Goal: Transaction & Acquisition: Purchase product/service

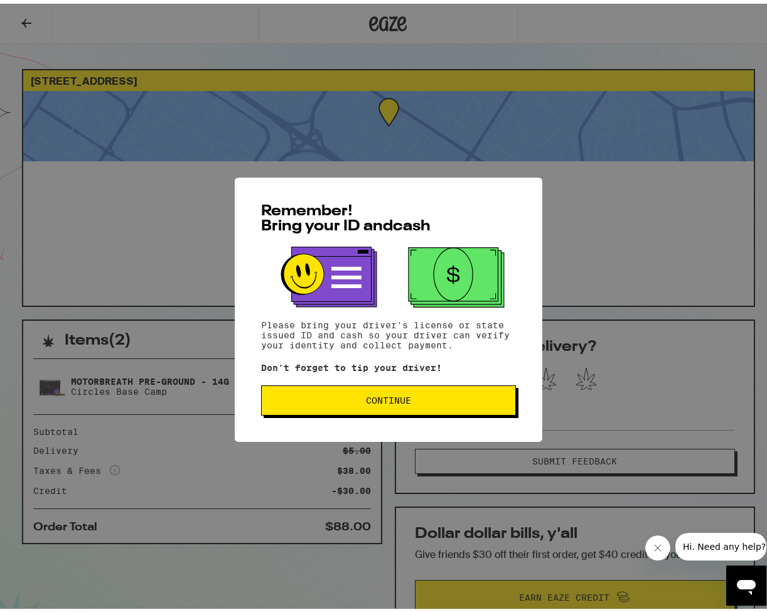
click at [327, 398] on span "Continue" at bounding box center [388, 396] width 233 height 9
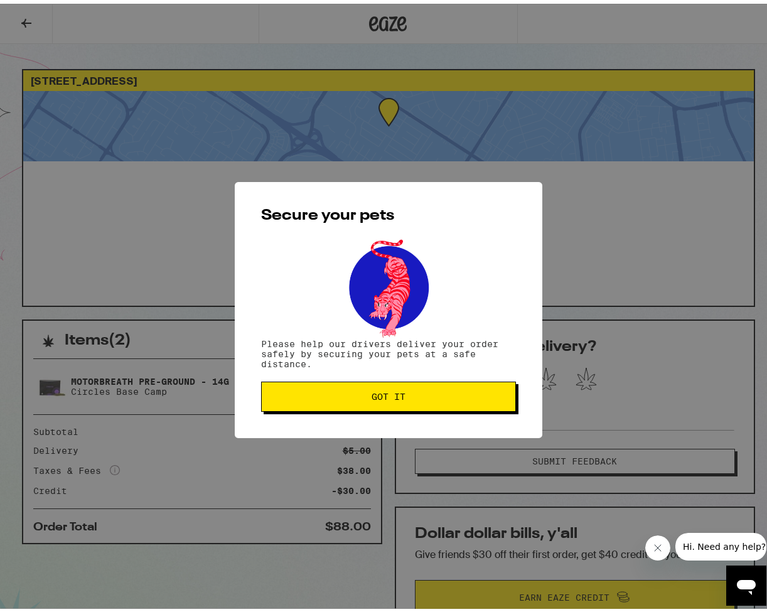
click at [328, 397] on span "Got it" at bounding box center [388, 393] width 233 height 9
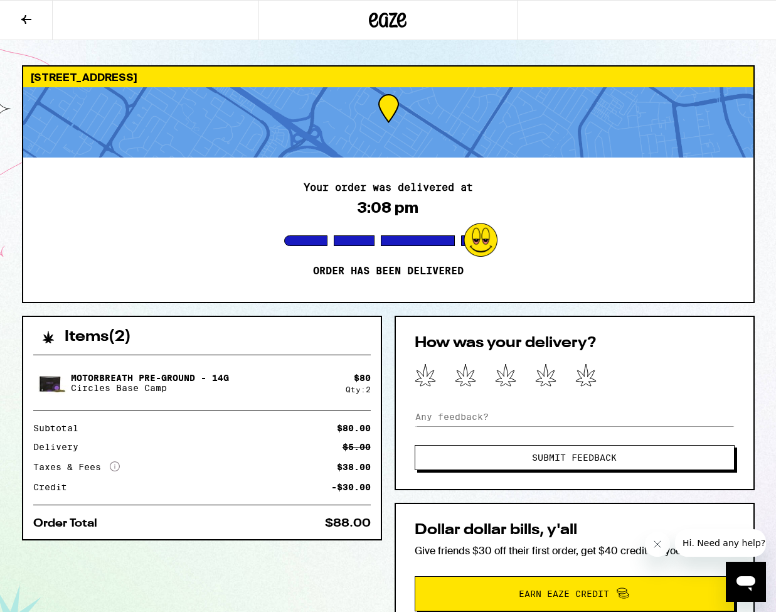
click at [387, 11] on icon at bounding box center [388, 20] width 38 height 23
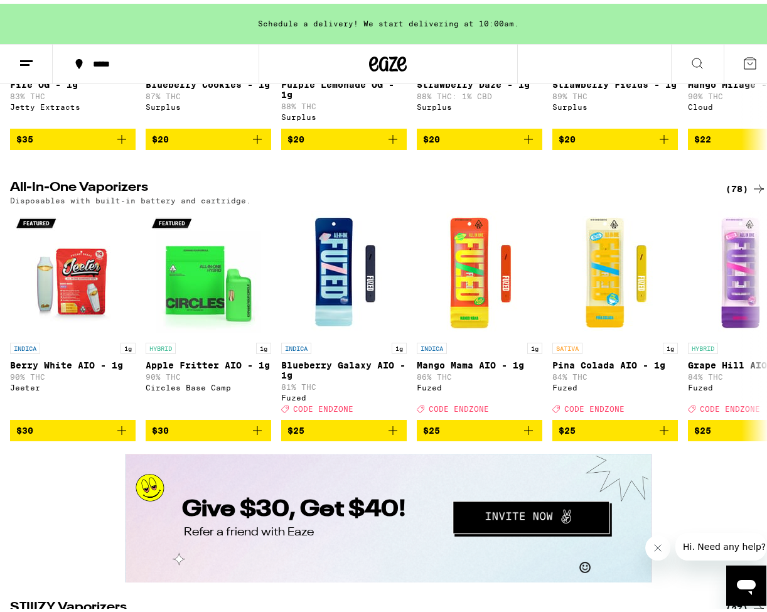
scroll to position [1798, 0]
